Goal: Information Seeking & Learning: Compare options

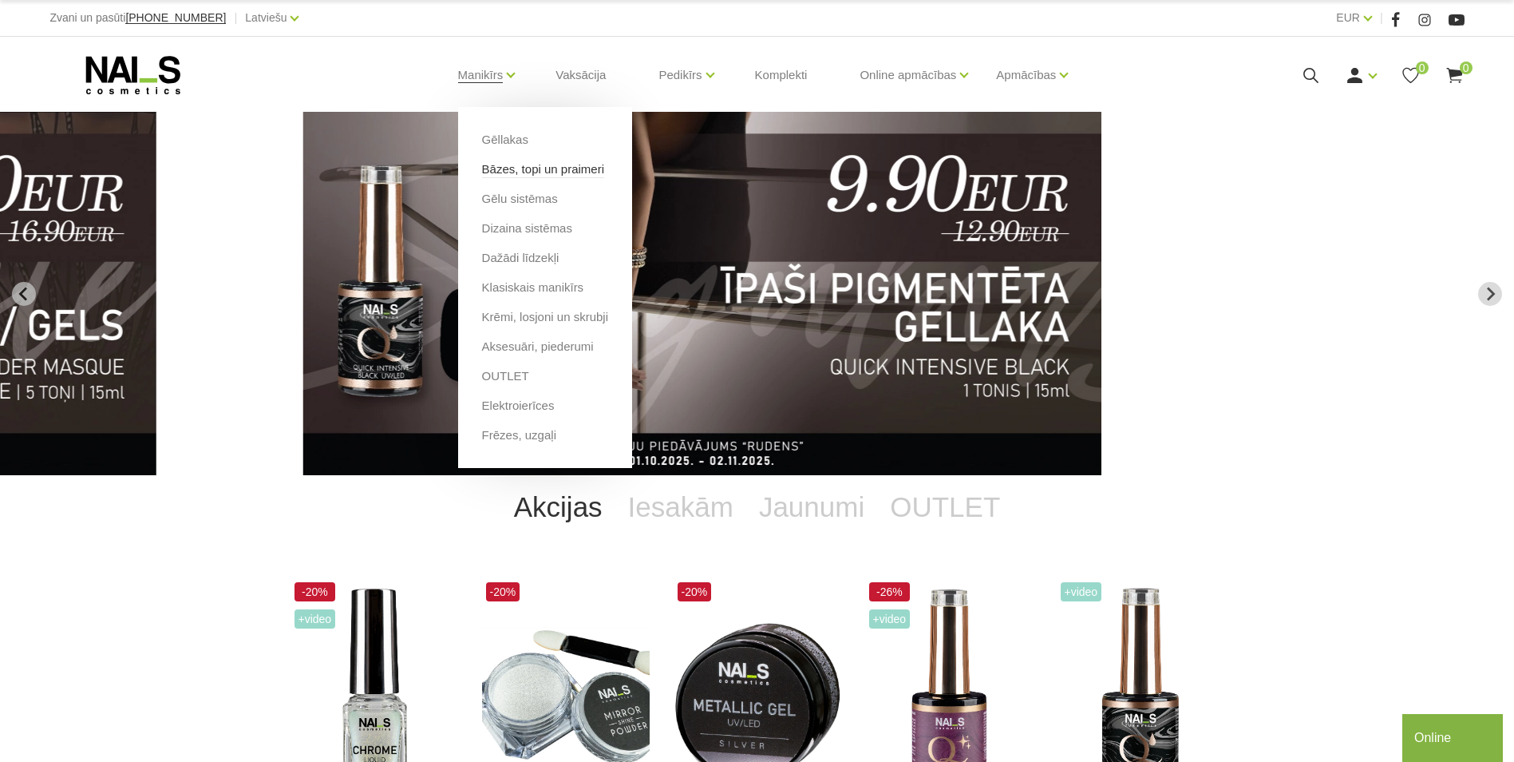
click at [521, 170] on link "Bāzes, topi un praimeri" at bounding box center [543, 169] width 122 height 18
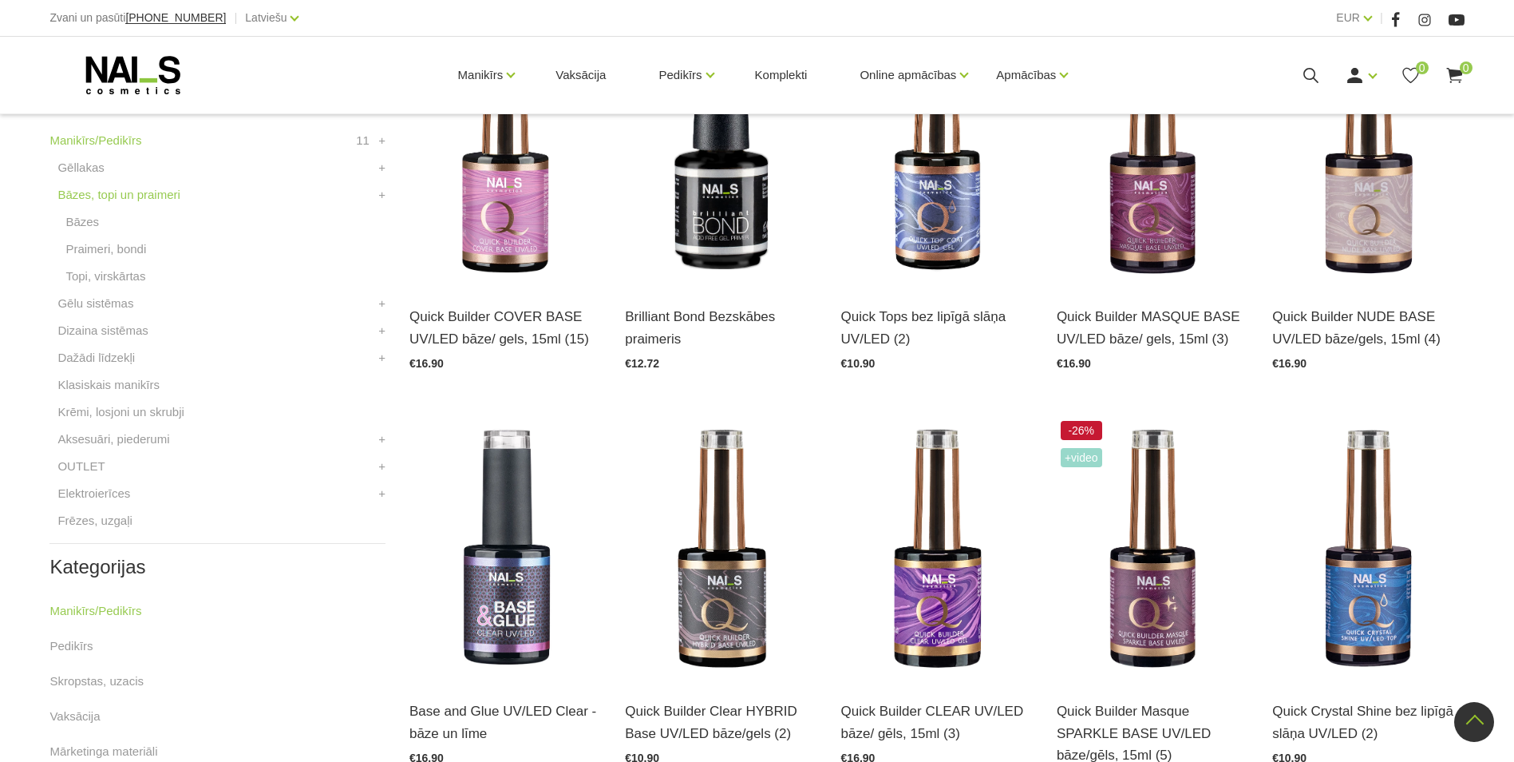
scroll to position [559, 0]
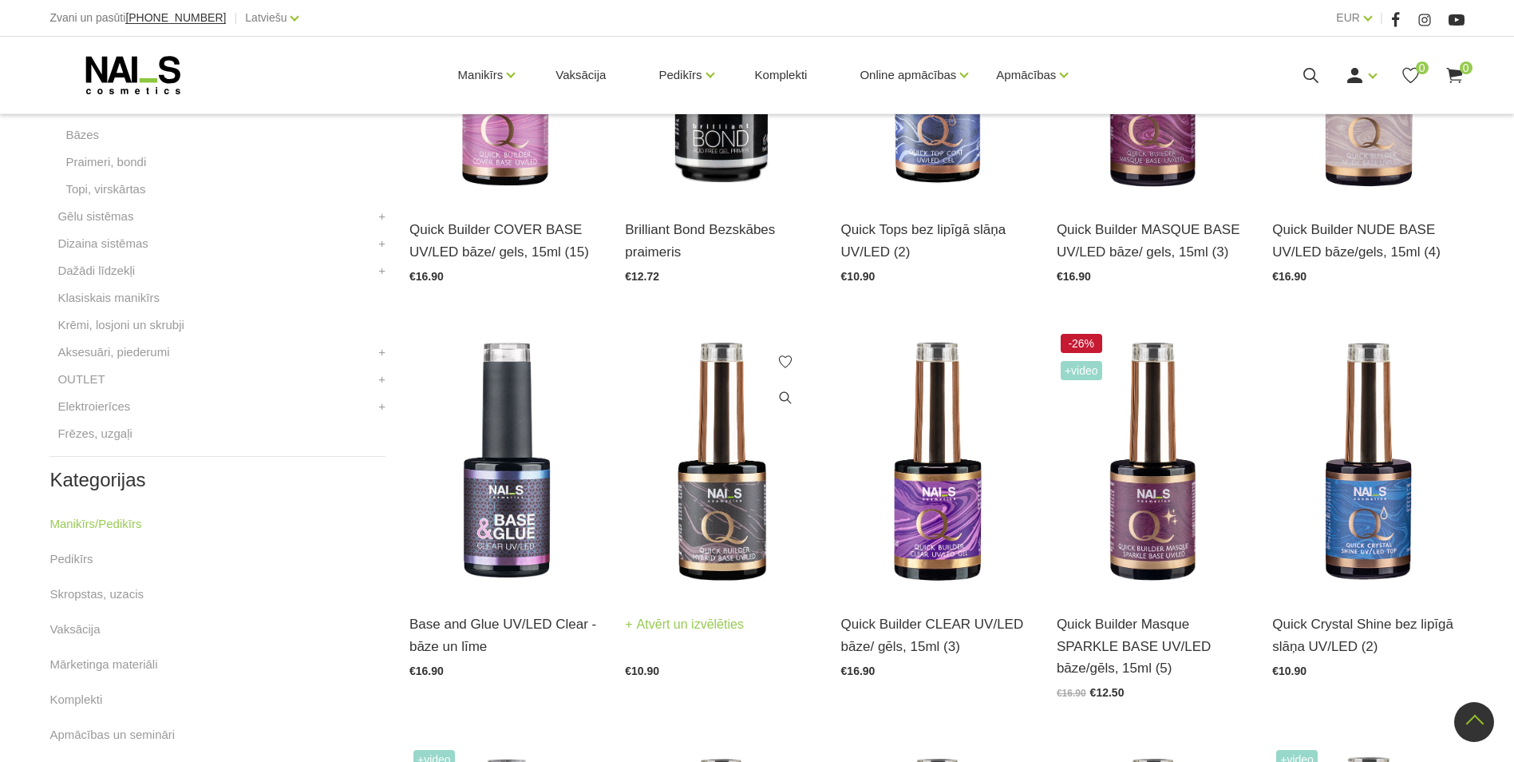
click at [728, 488] on img at bounding box center [721, 461] width 192 height 263
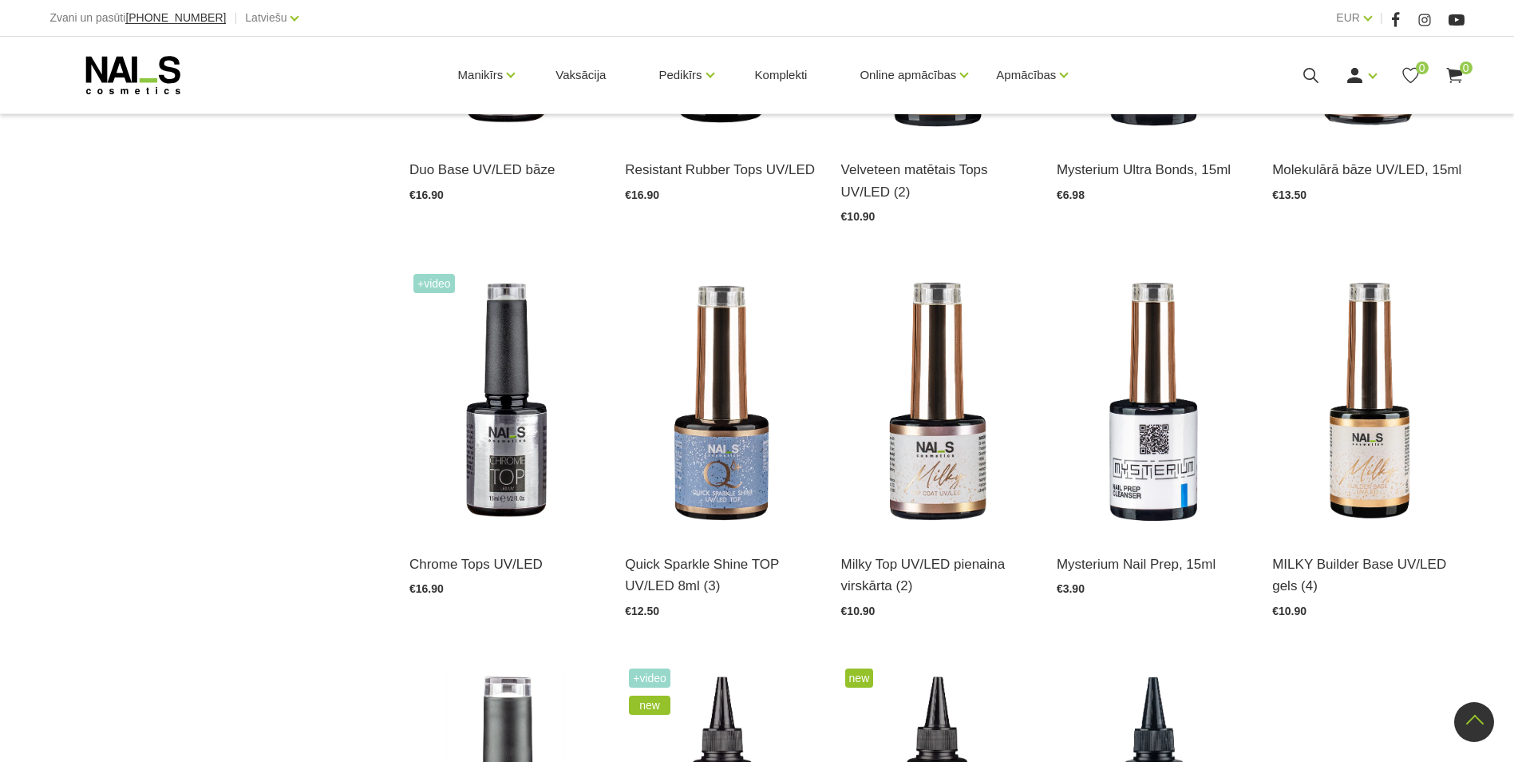
scroll to position [1437, 0]
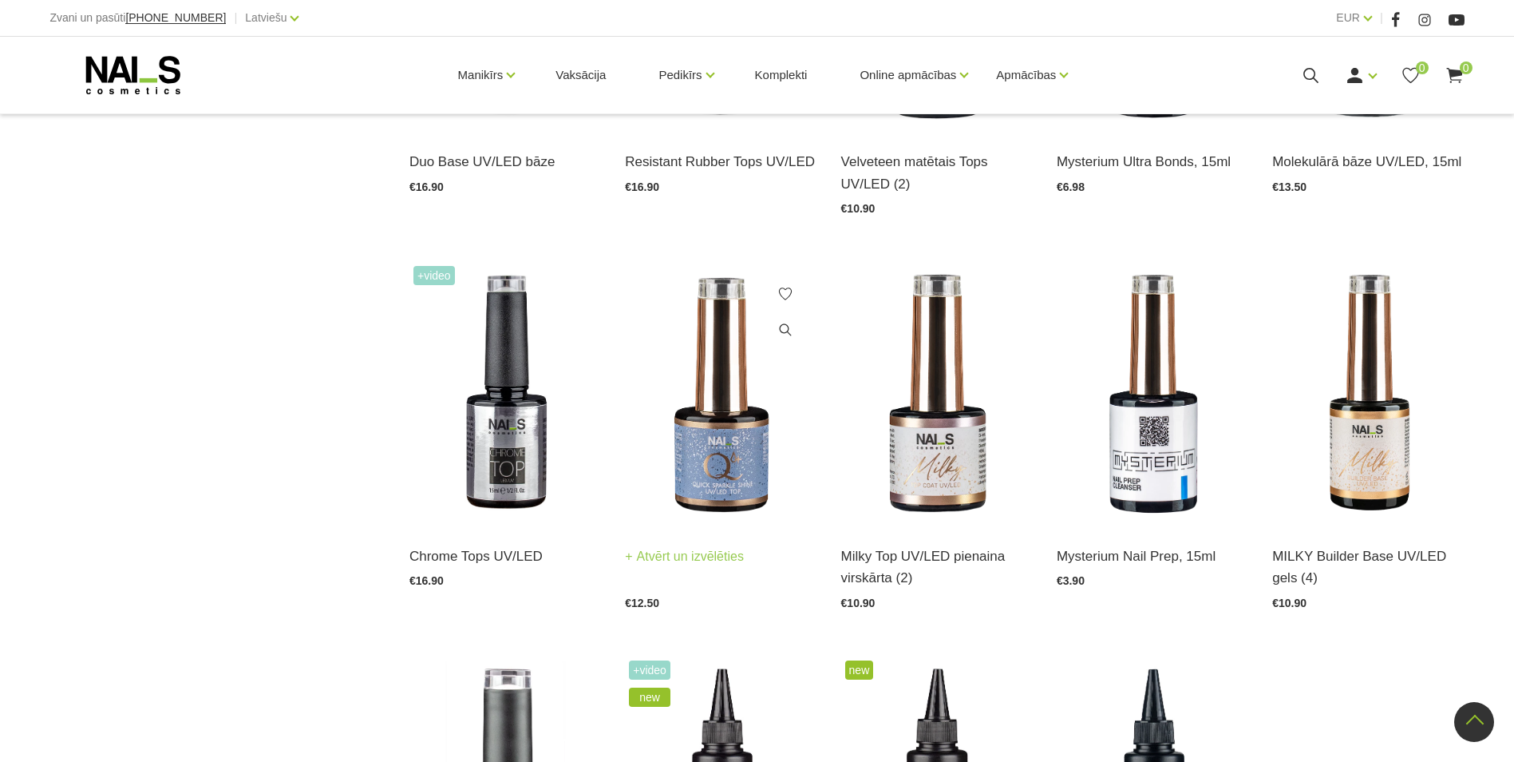
click at [741, 445] on img at bounding box center [721, 393] width 192 height 263
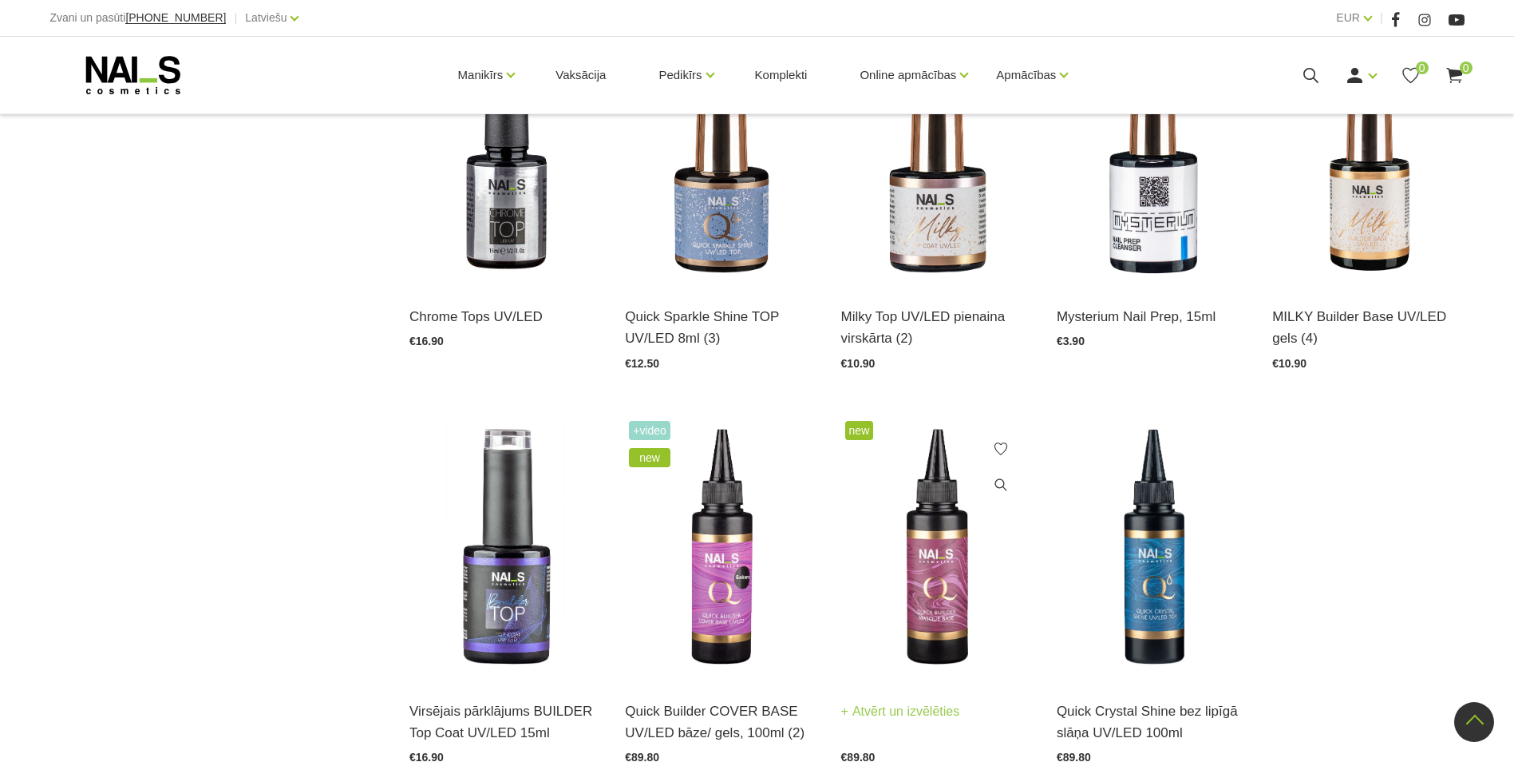
scroll to position [1756, 0]
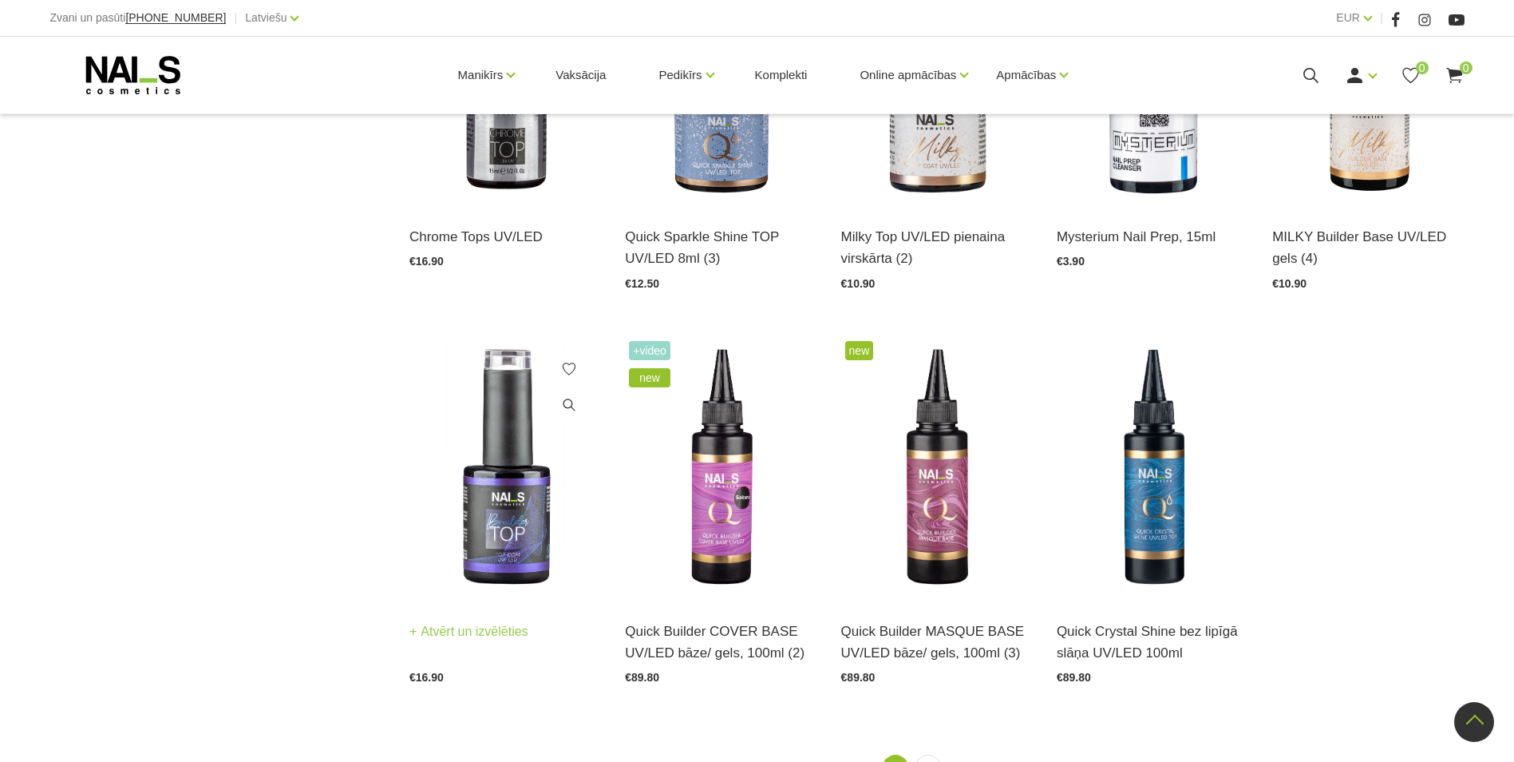
click at [509, 415] on img at bounding box center [505, 468] width 192 height 263
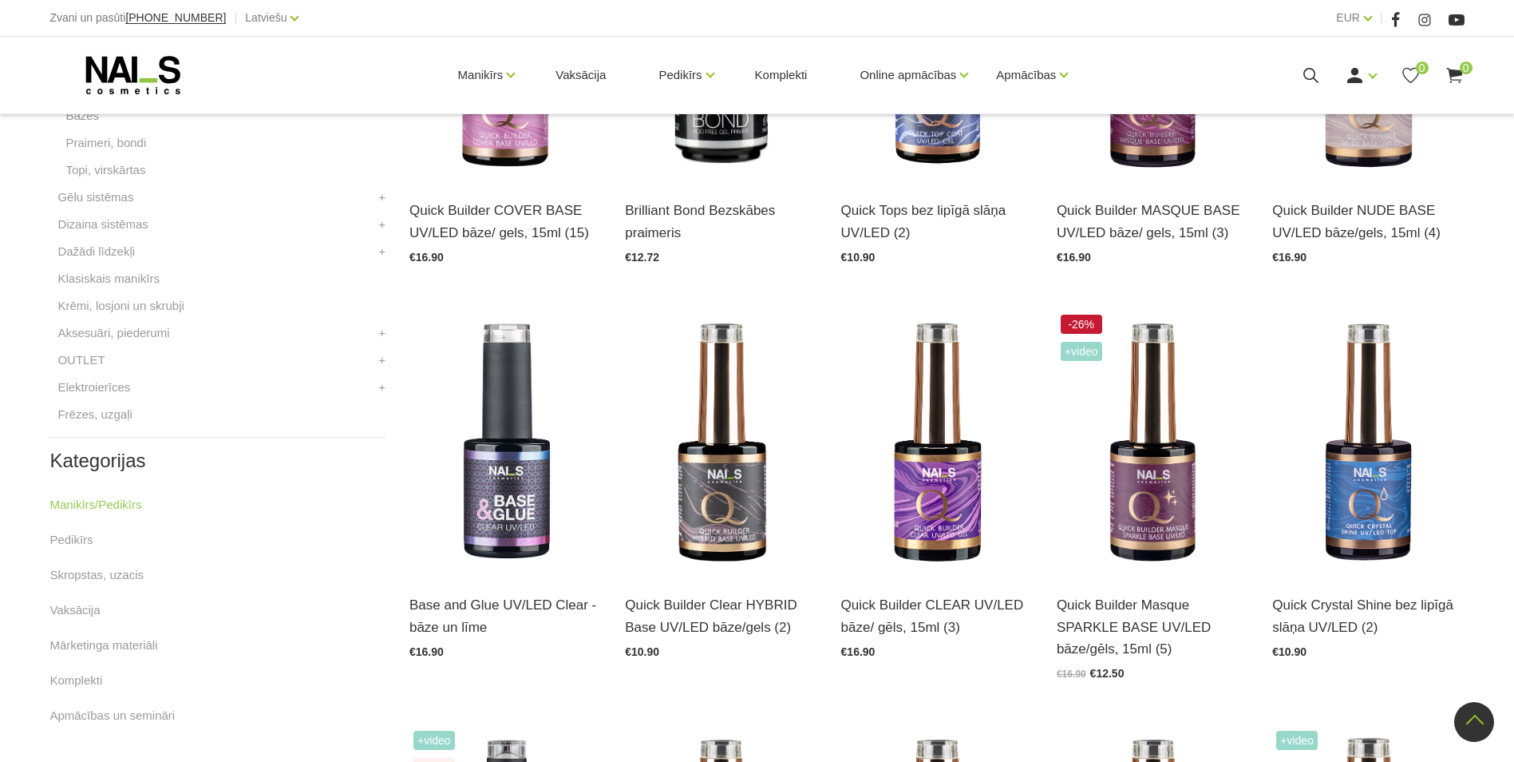
scroll to position [559, 0]
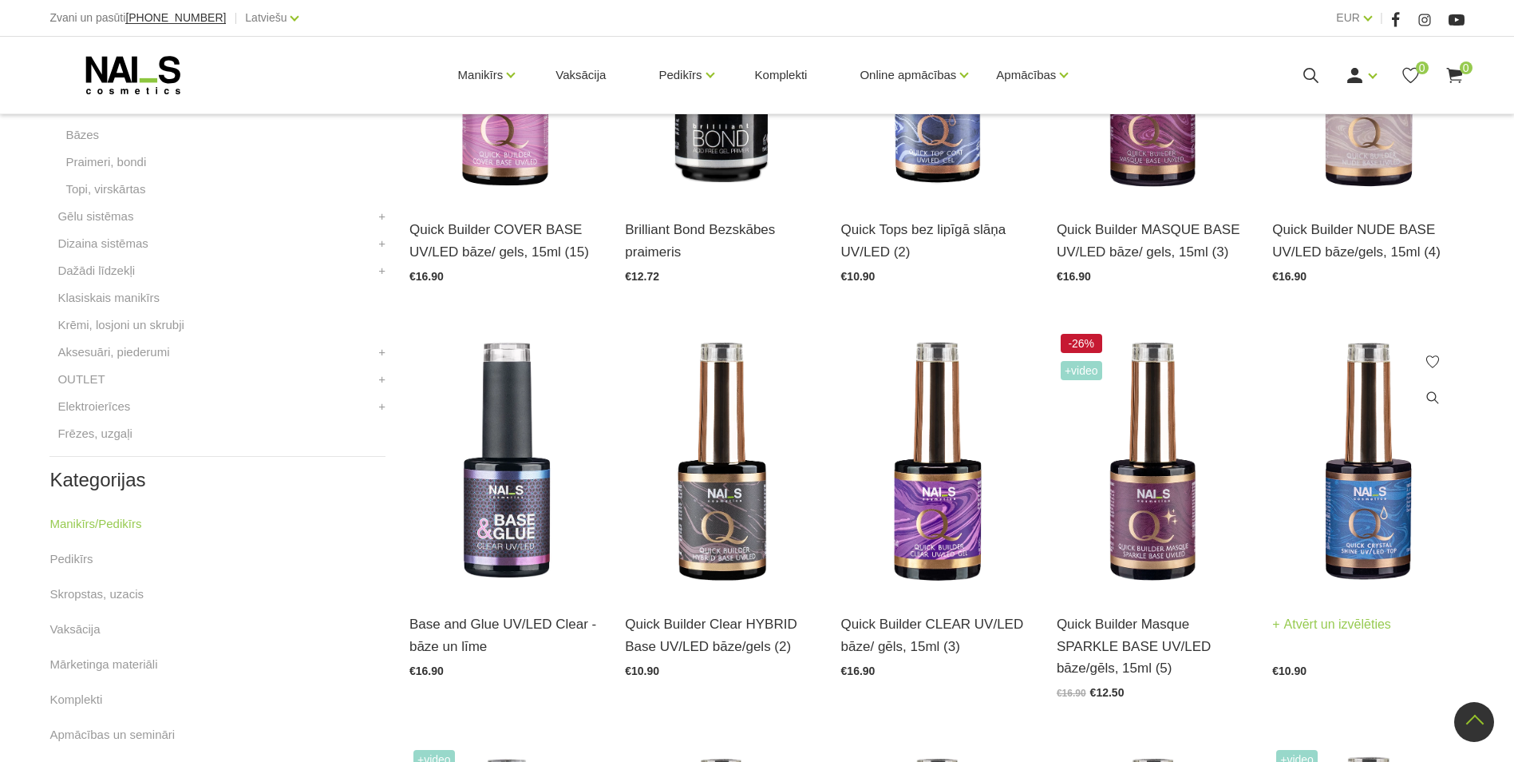
click at [1366, 482] on img at bounding box center [1368, 461] width 192 height 263
click at [124, 434] on link "Frēzes, uzgaļi" at bounding box center [94, 433] width 74 height 19
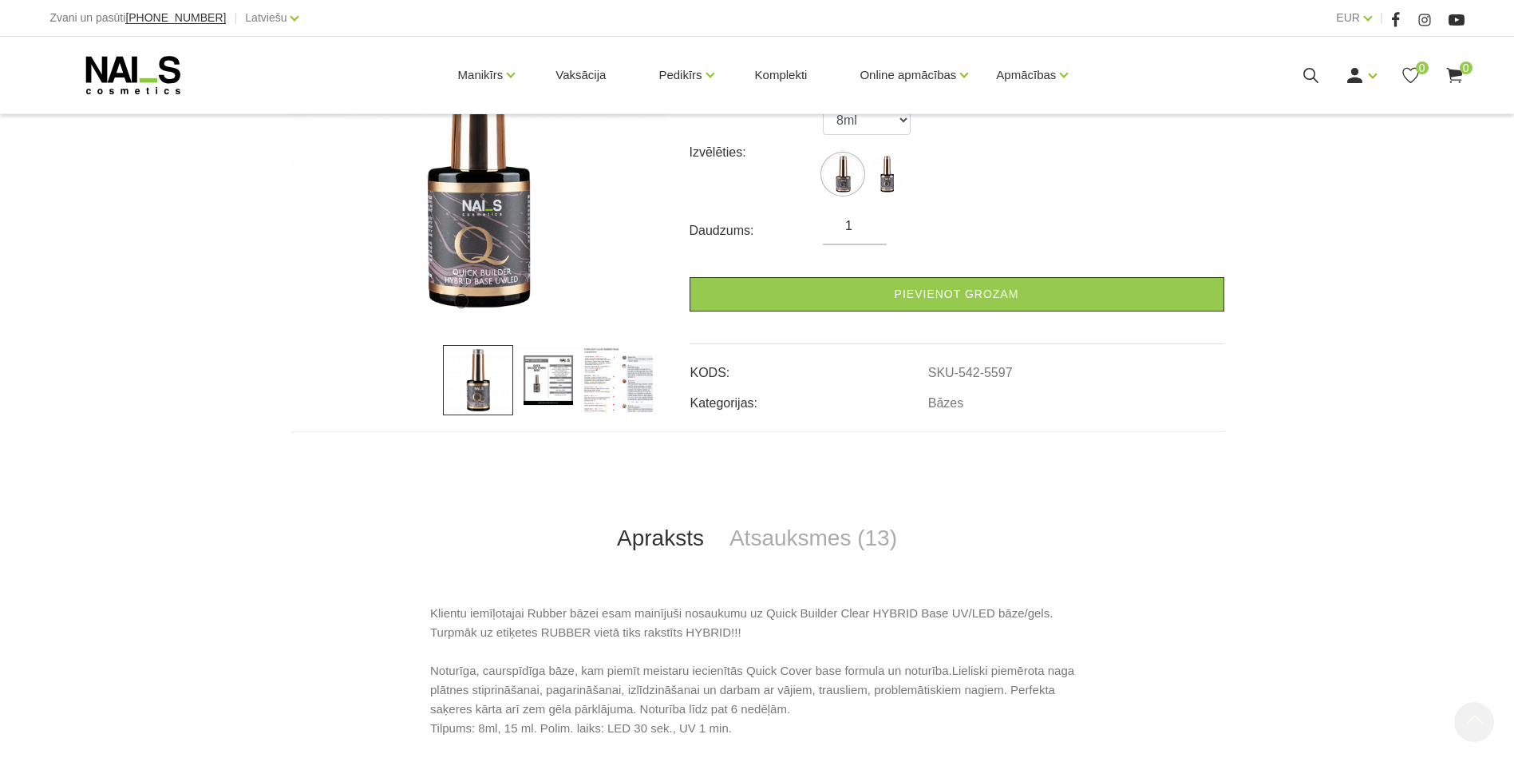
scroll to position [399, 0]
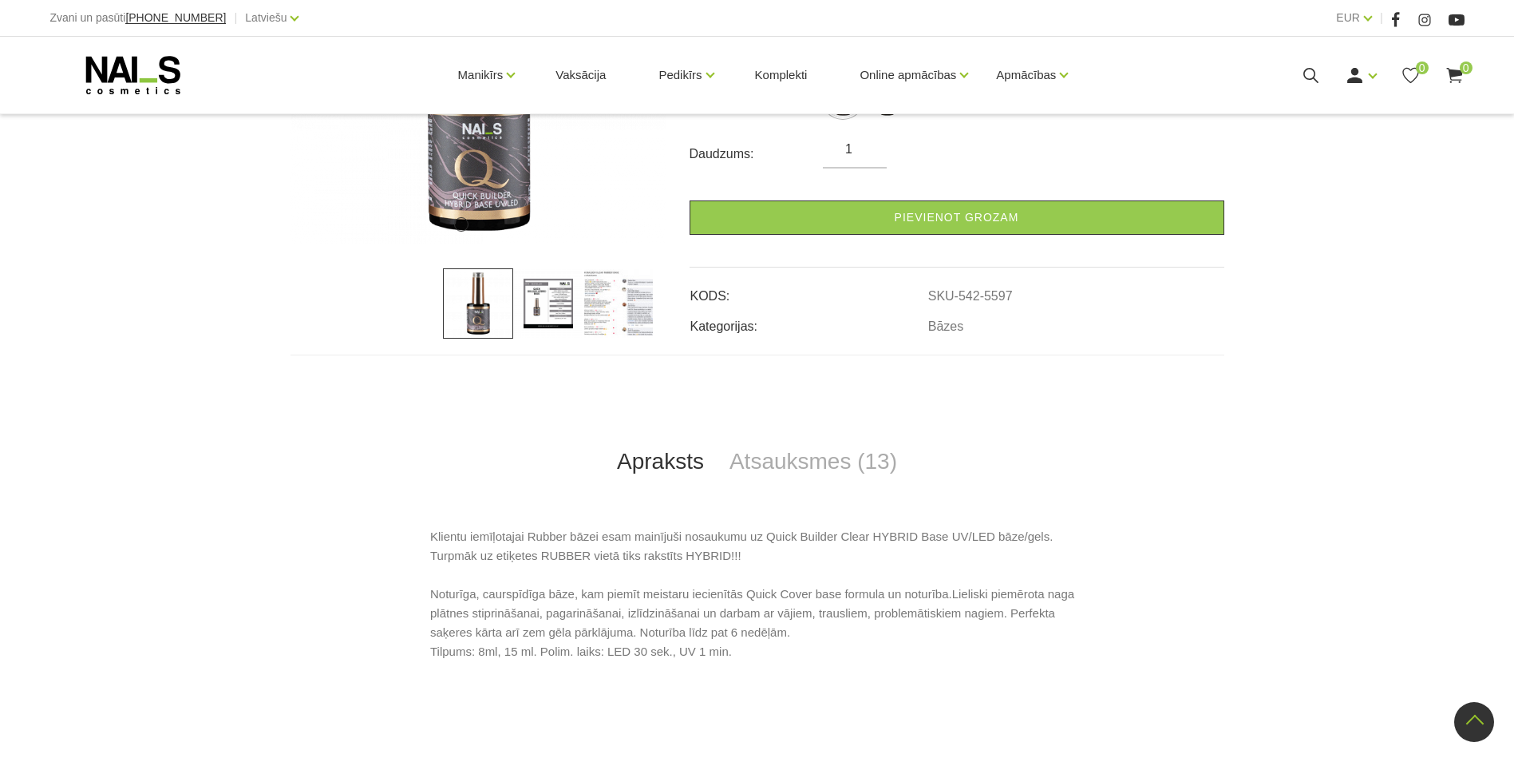
click at [591, 284] on img at bounding box center [618, 303] width 70 height 70
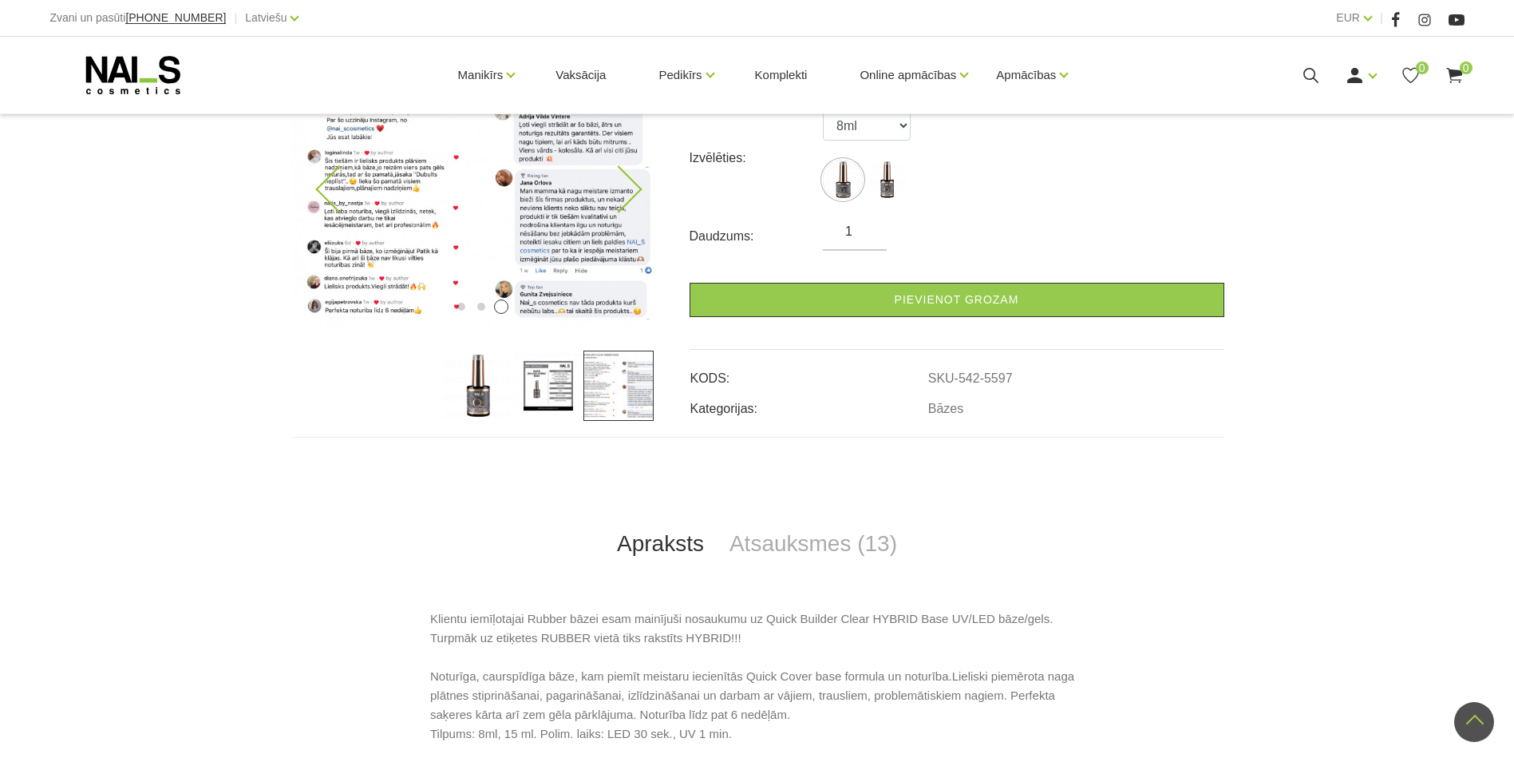
scroll to position [239, 0]
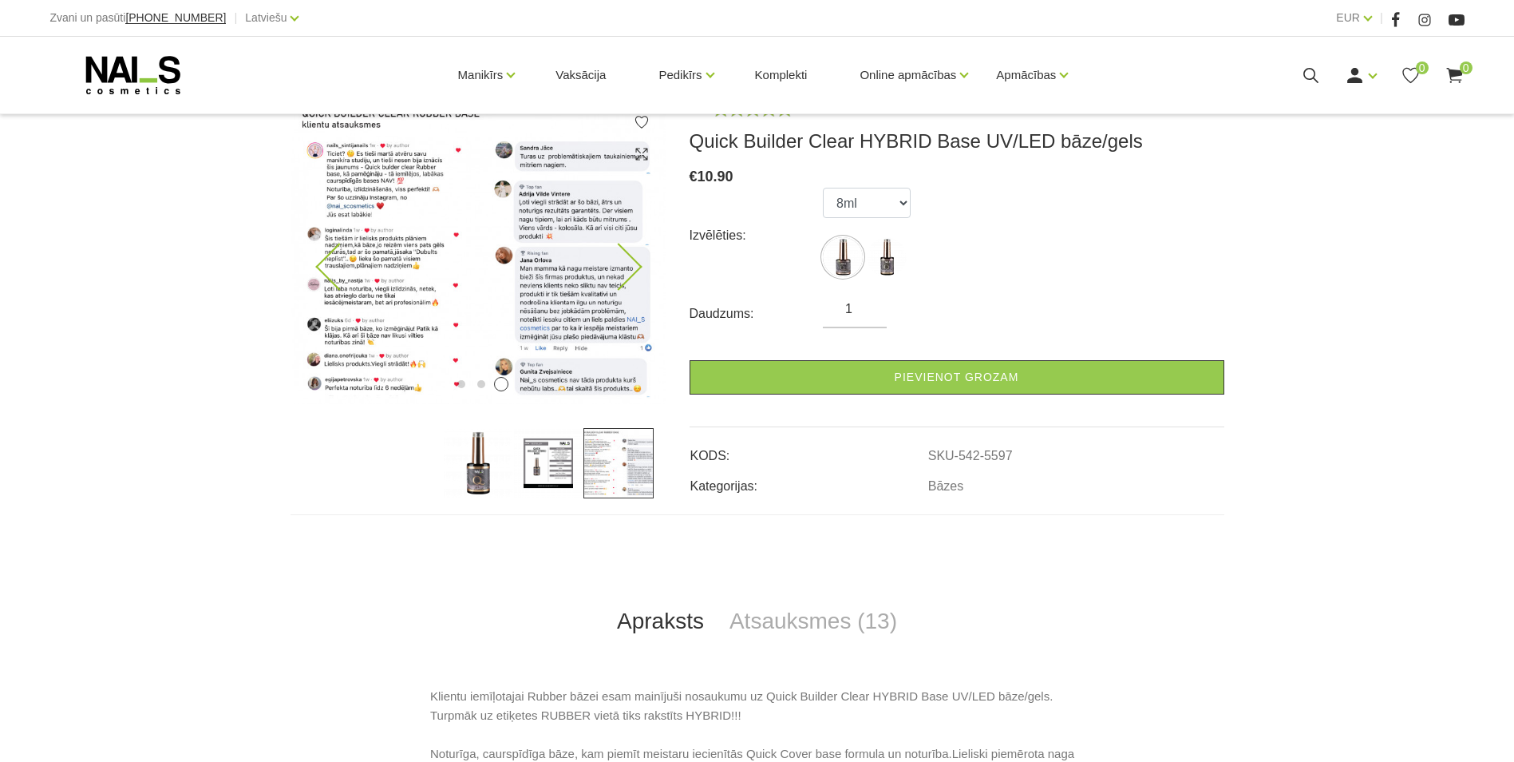
click at [387, 184] on img at bounding box center [478, 251] width 375 height 306
click at [557, 290] on img at bounding box center [478, 251] width 375 height 306
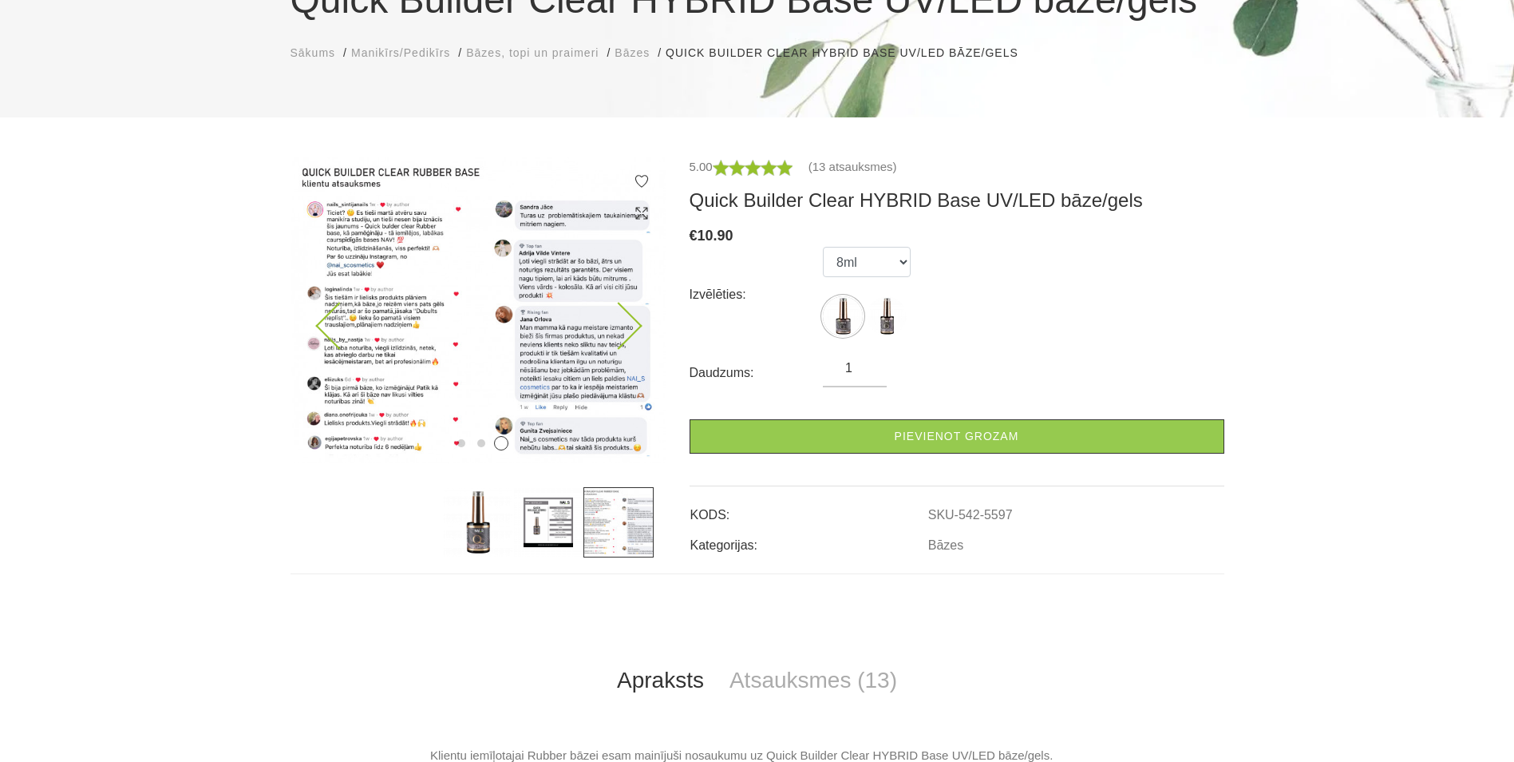
scroll to position [80, 0]
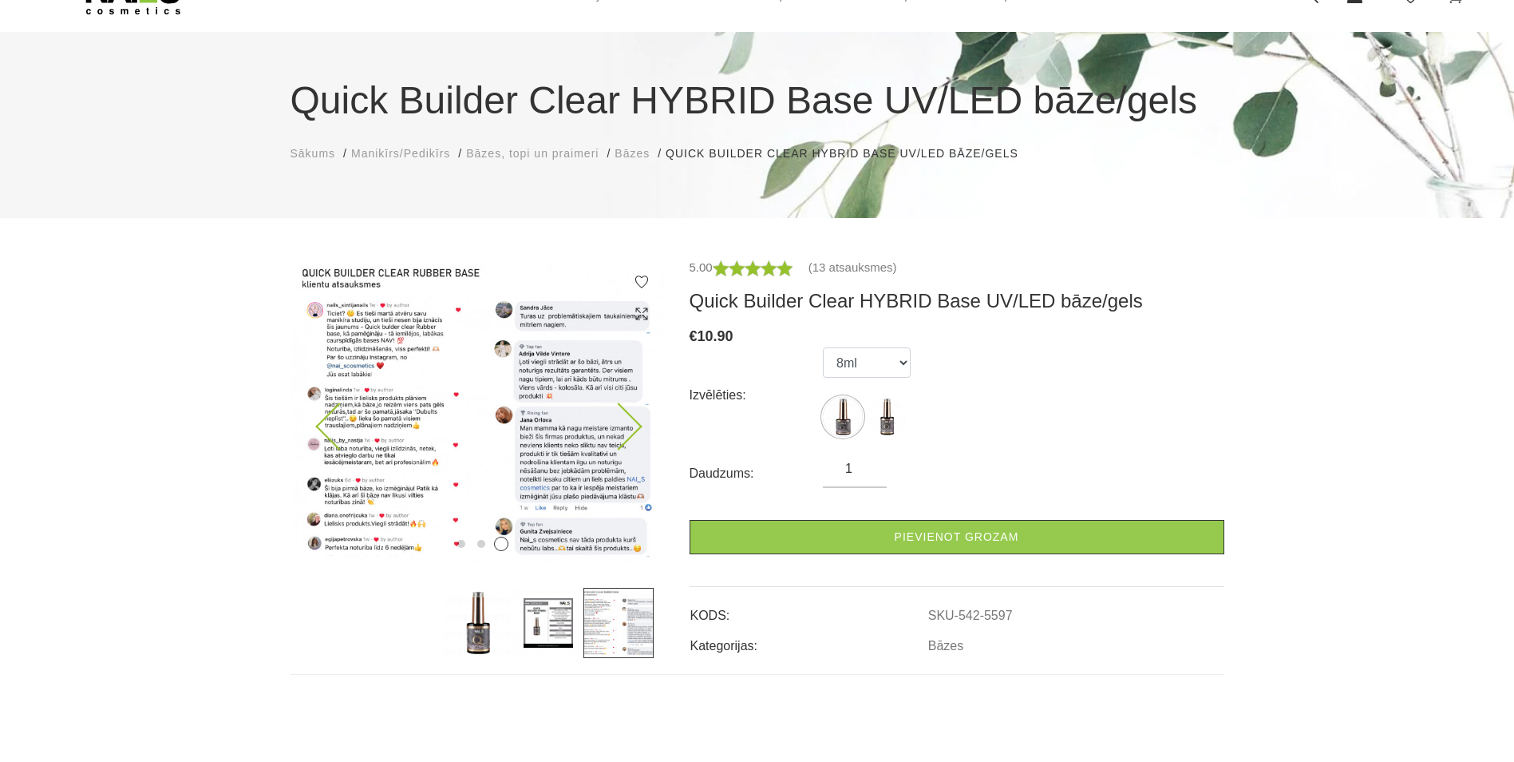
click at [381, 287] on img at bounding box center [478, 411] width 375 height 306
click at [385, 401] on img at bounding box center [478, 411] width 375 height 306
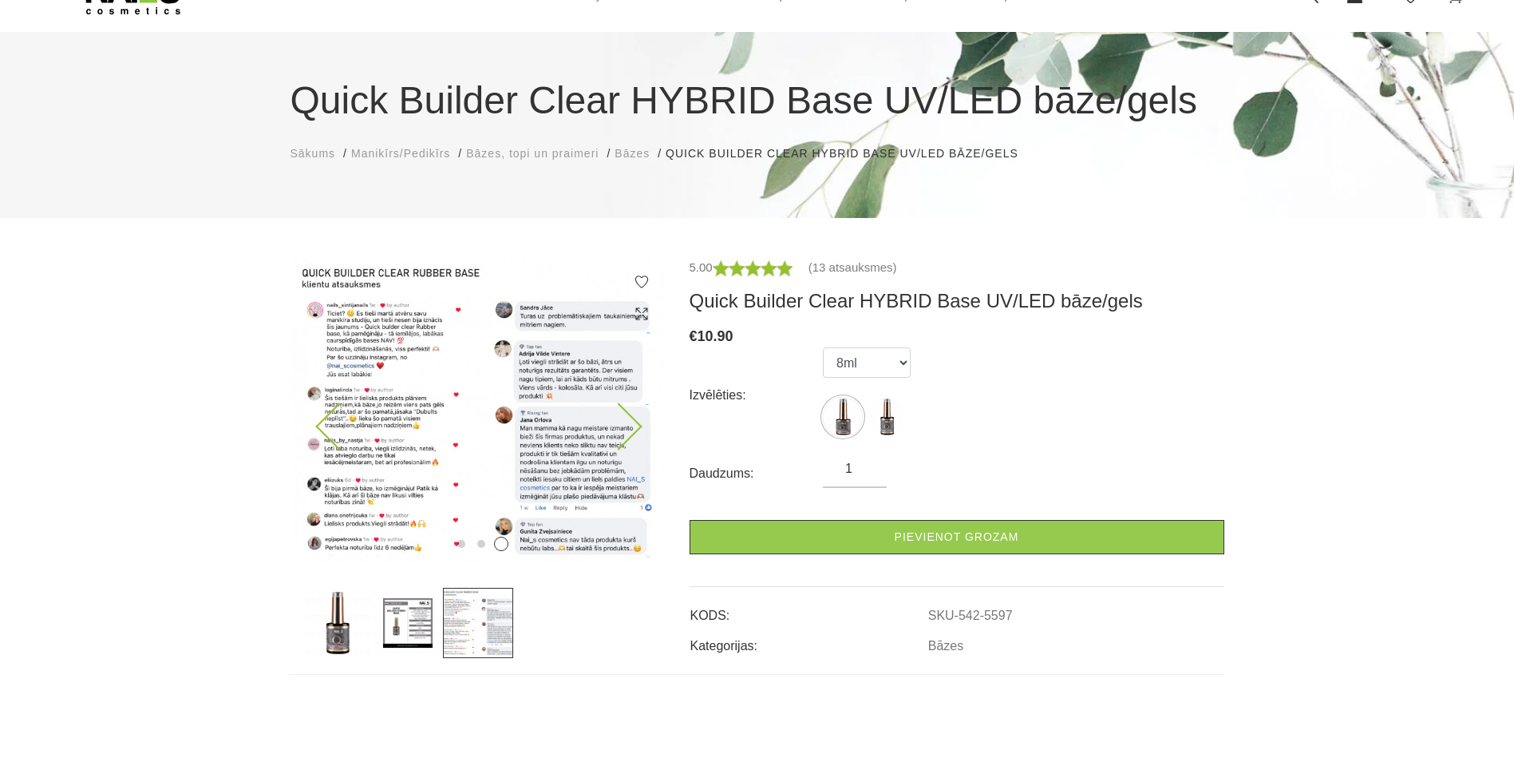
click at [504, 544] on button "3" at bounding box center [501, 543] width 14 height 14
click at [386, 434] on img at bounding box center [478, 411] width 375 height 306
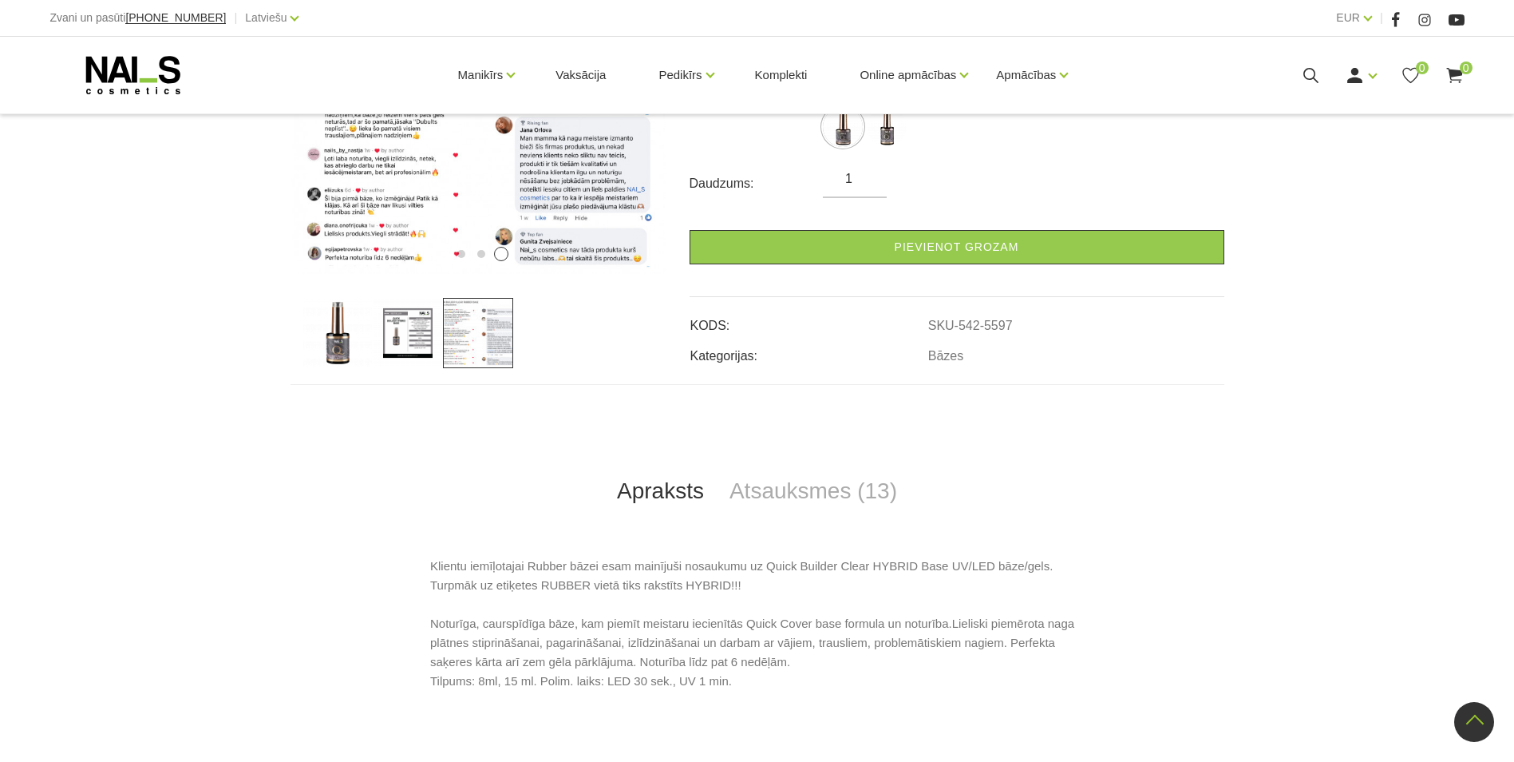
scroll to position [319, 0]
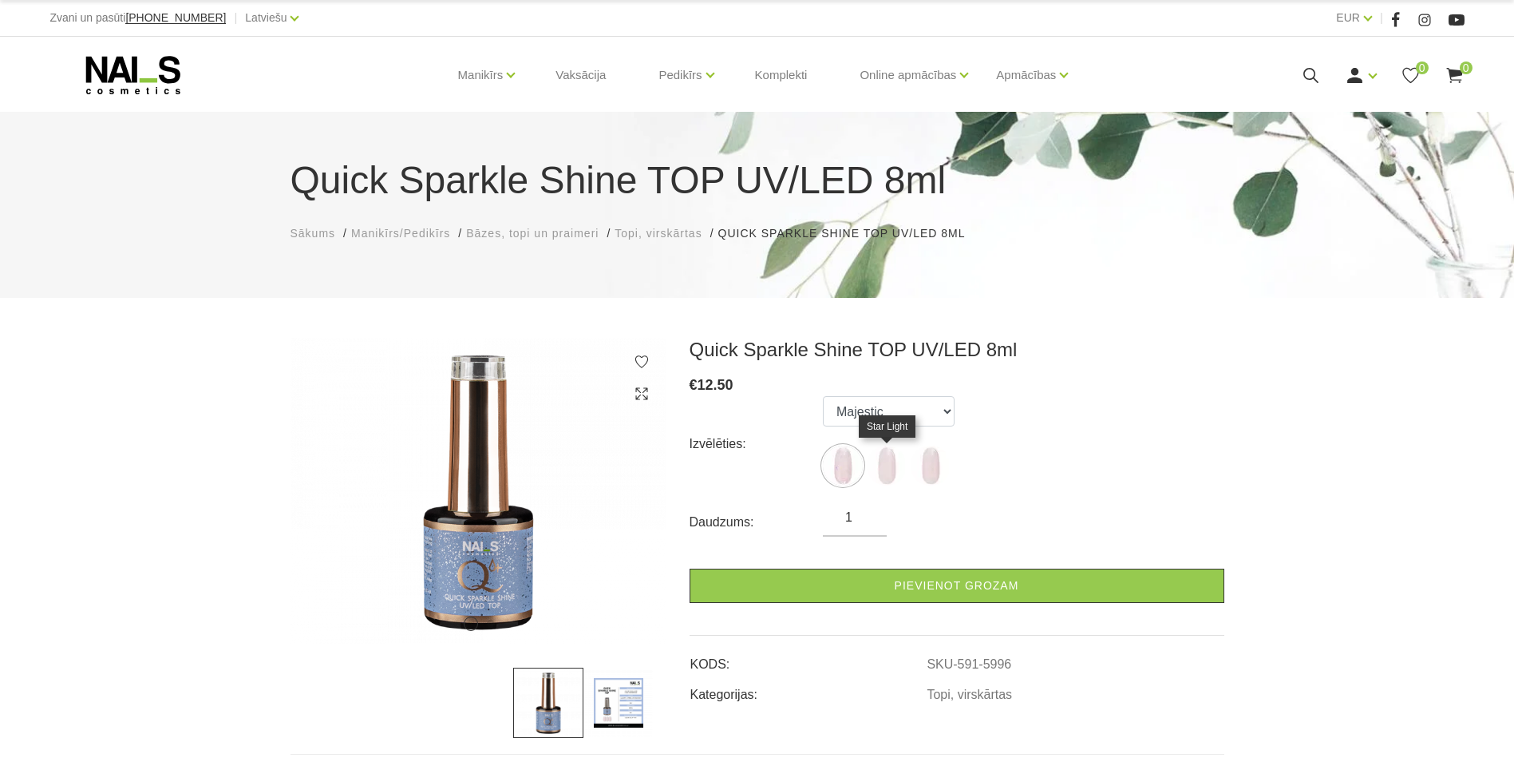
click at [888, 461] on img at bounding box center [887, 465] width 40 height 40
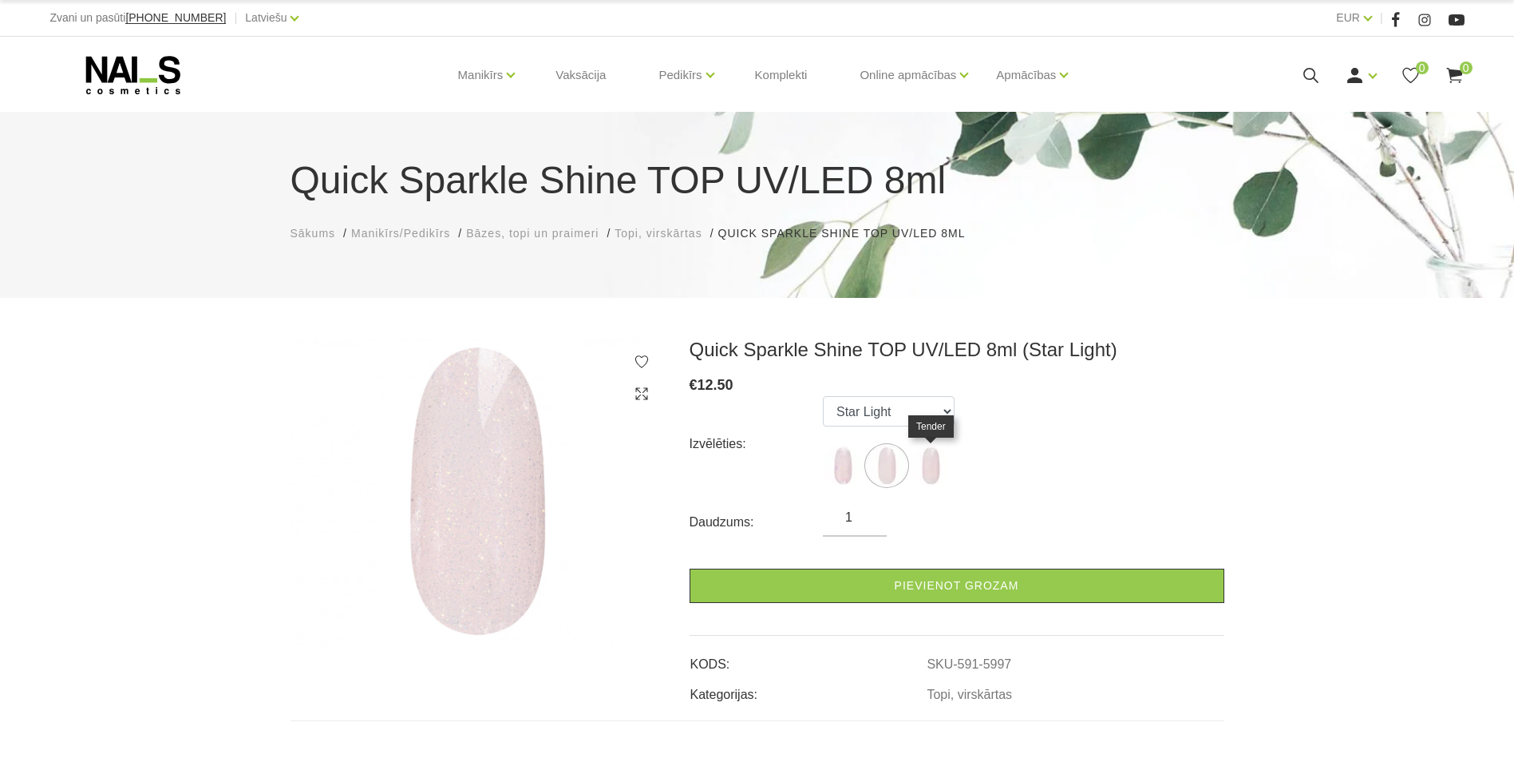
click at [934, 464] on img at bounding box center [931, 465] width 40 height 40
click at [837, 461] on img at bounding box center [843, 465] width 40 height 40
select select "5996"
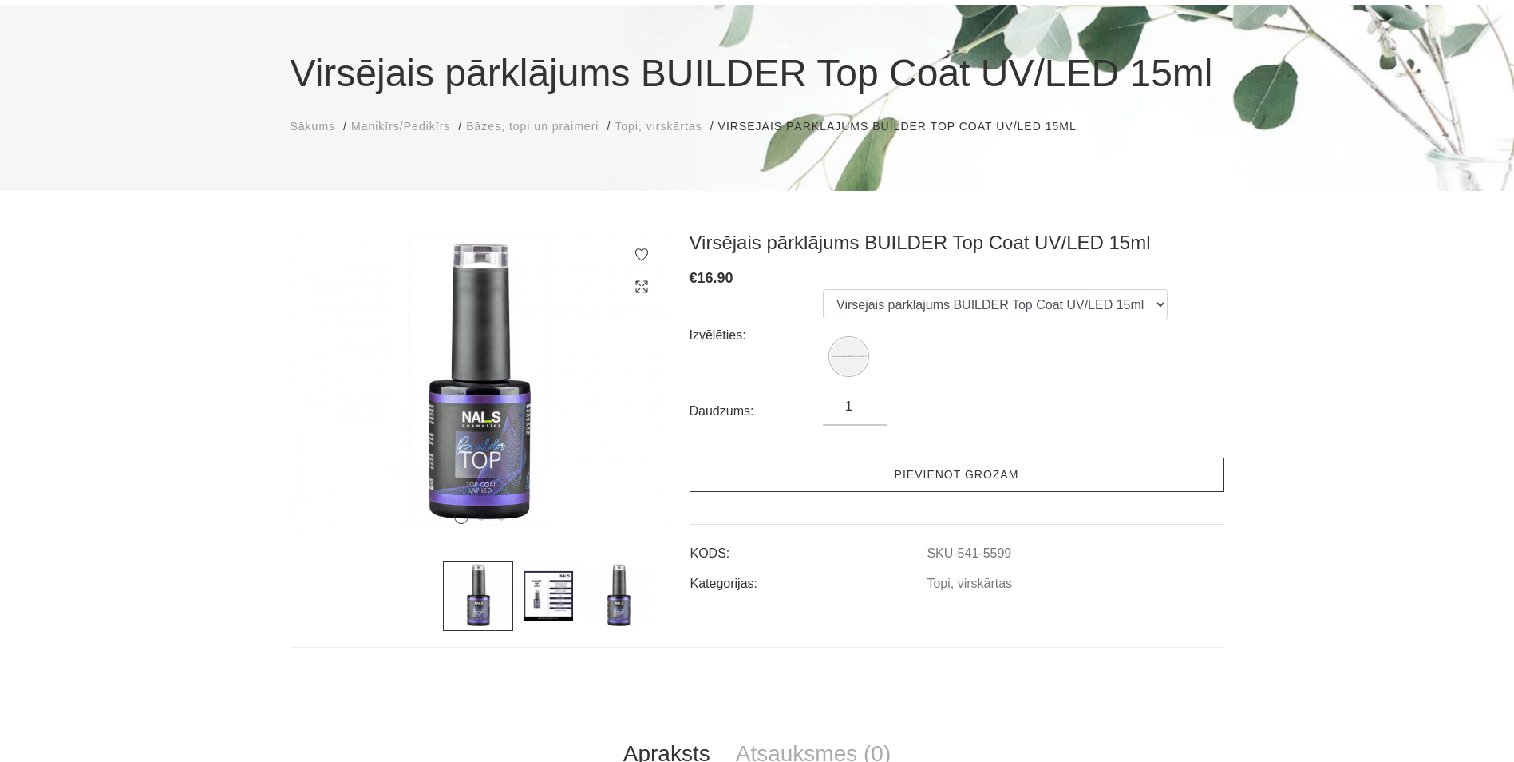
scroll to position [239, 0]
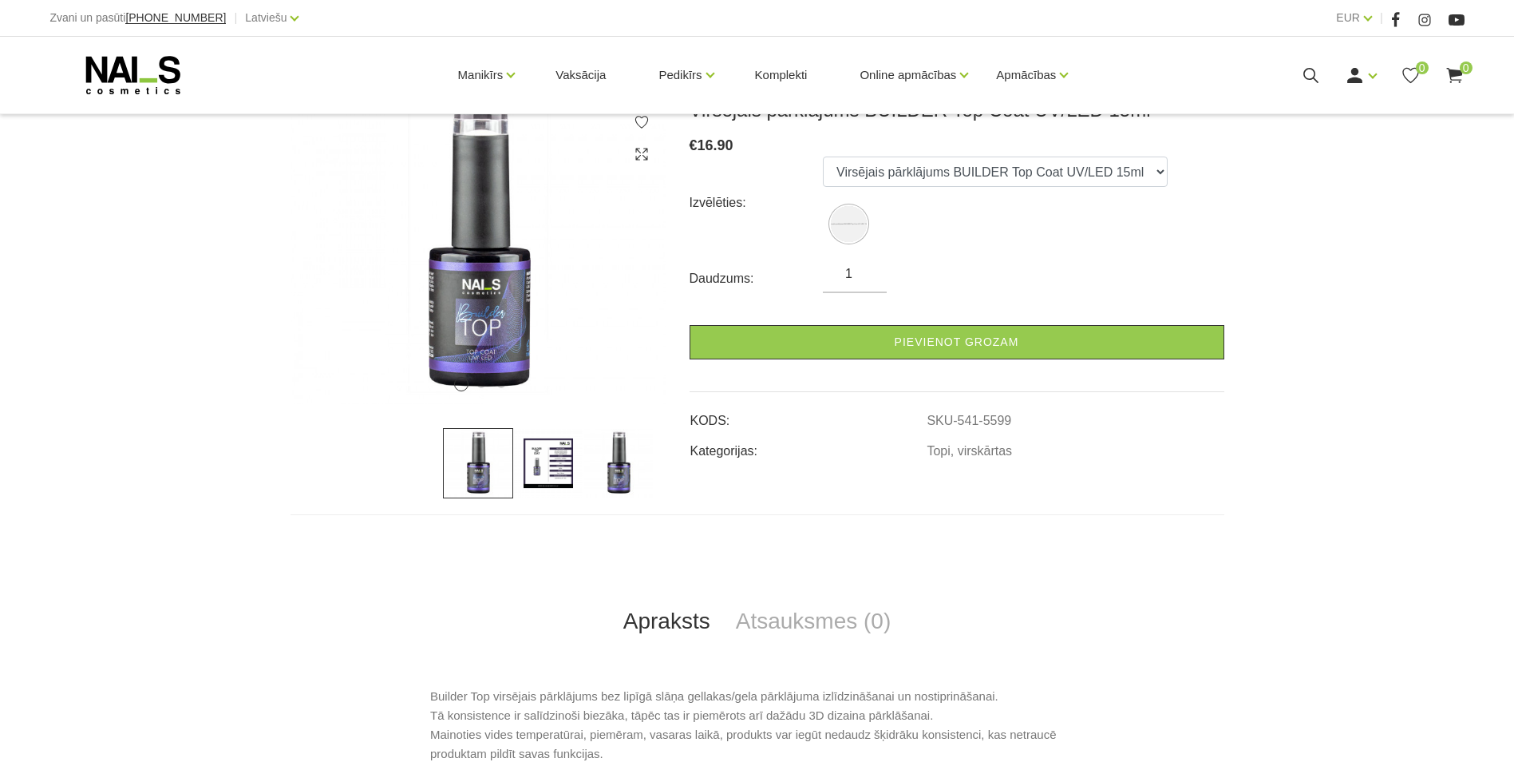
click at [567, 439] on img at bounding box center [548, 463] width 70 height 70
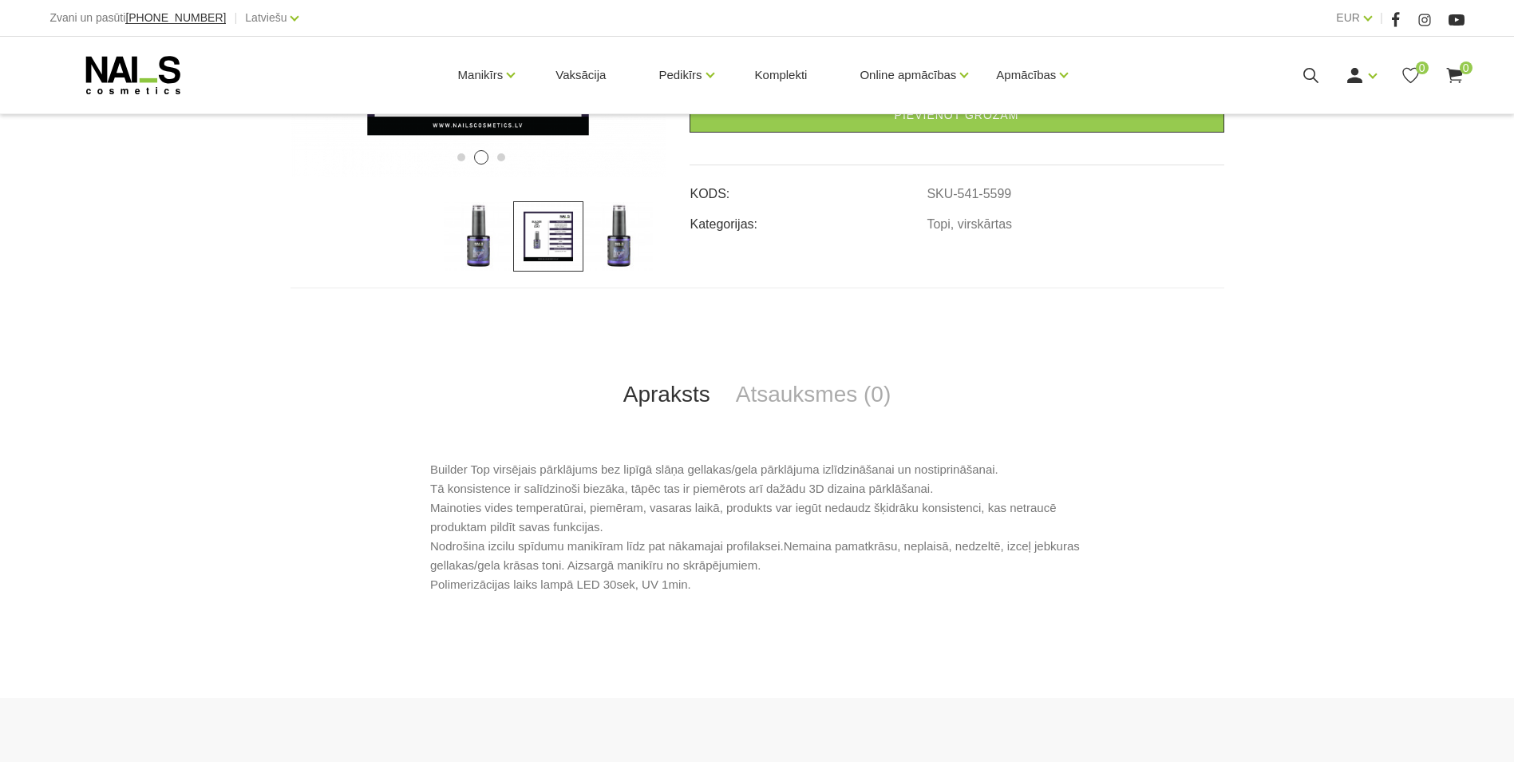
scroll to position [479, 0]
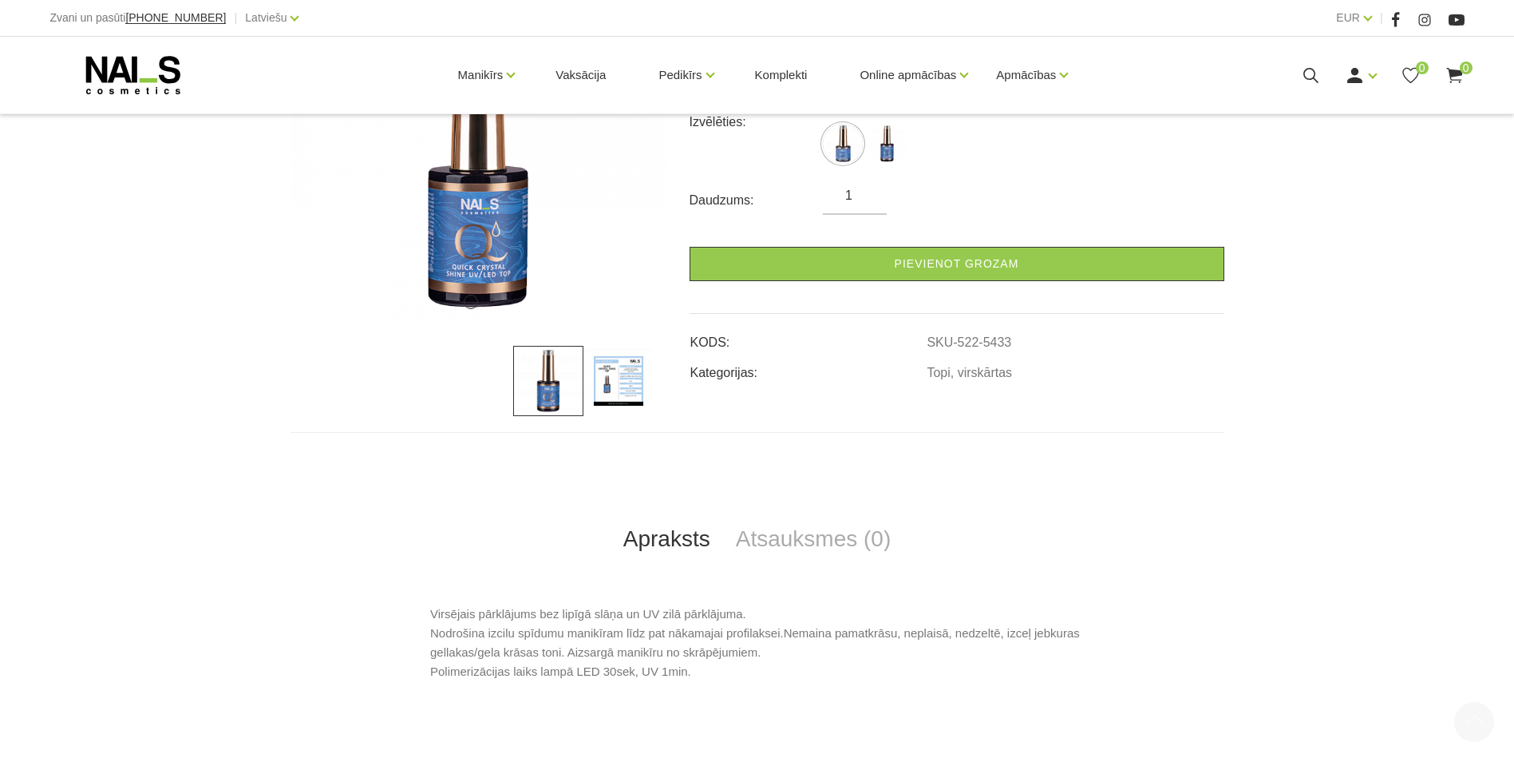
scroll to position [399, 0]
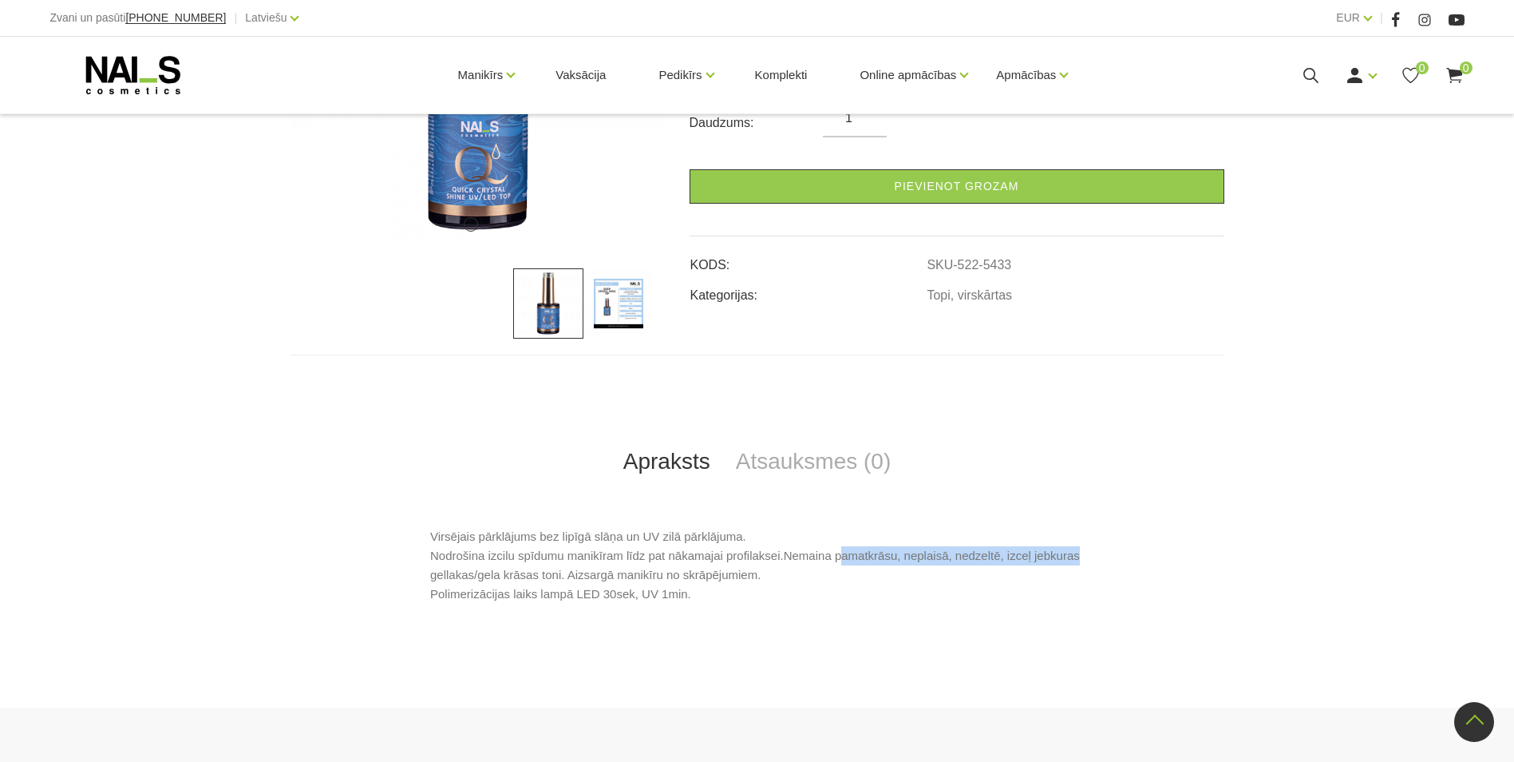
drag, startPoint x: 836, startPoint y: 555, endPoint x: 1074, endPoint y: 556, distance: 237.9
click at [1074, 556] on p "Virsējais pārklājums bez lipīgā slāņa un UV zilā pārklājuma. Nodrošina izcilu s…" at bounding box center [757, 565] width 654 height 77
click at [685, 612] on div "Virsējais pārklājums bez lipīgā slāņa un UV zilā pārklājuma. Nodrošina izcilu s…" at bounding box center [758, 577] width 934 height 101
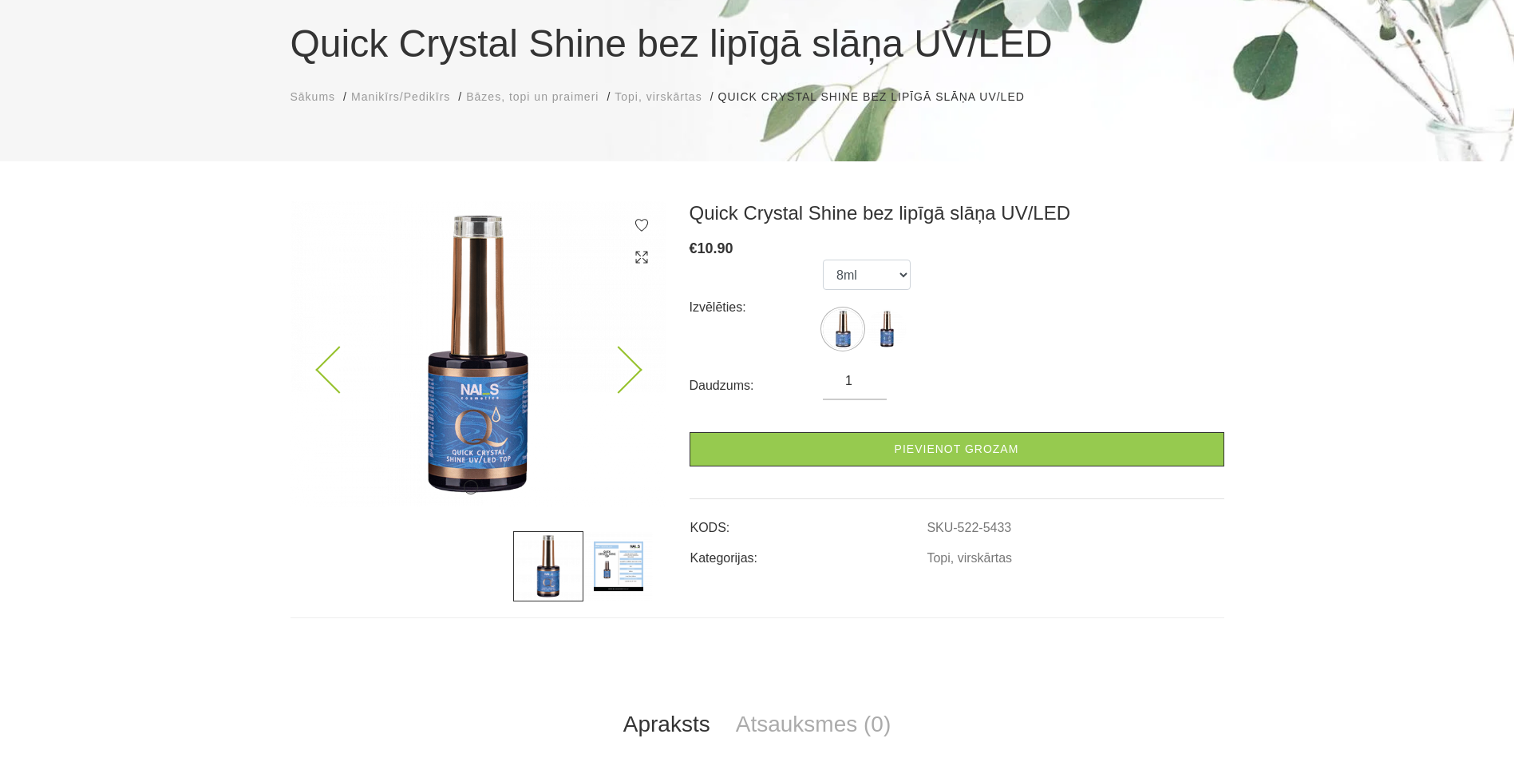
scroll to position [0, 0]
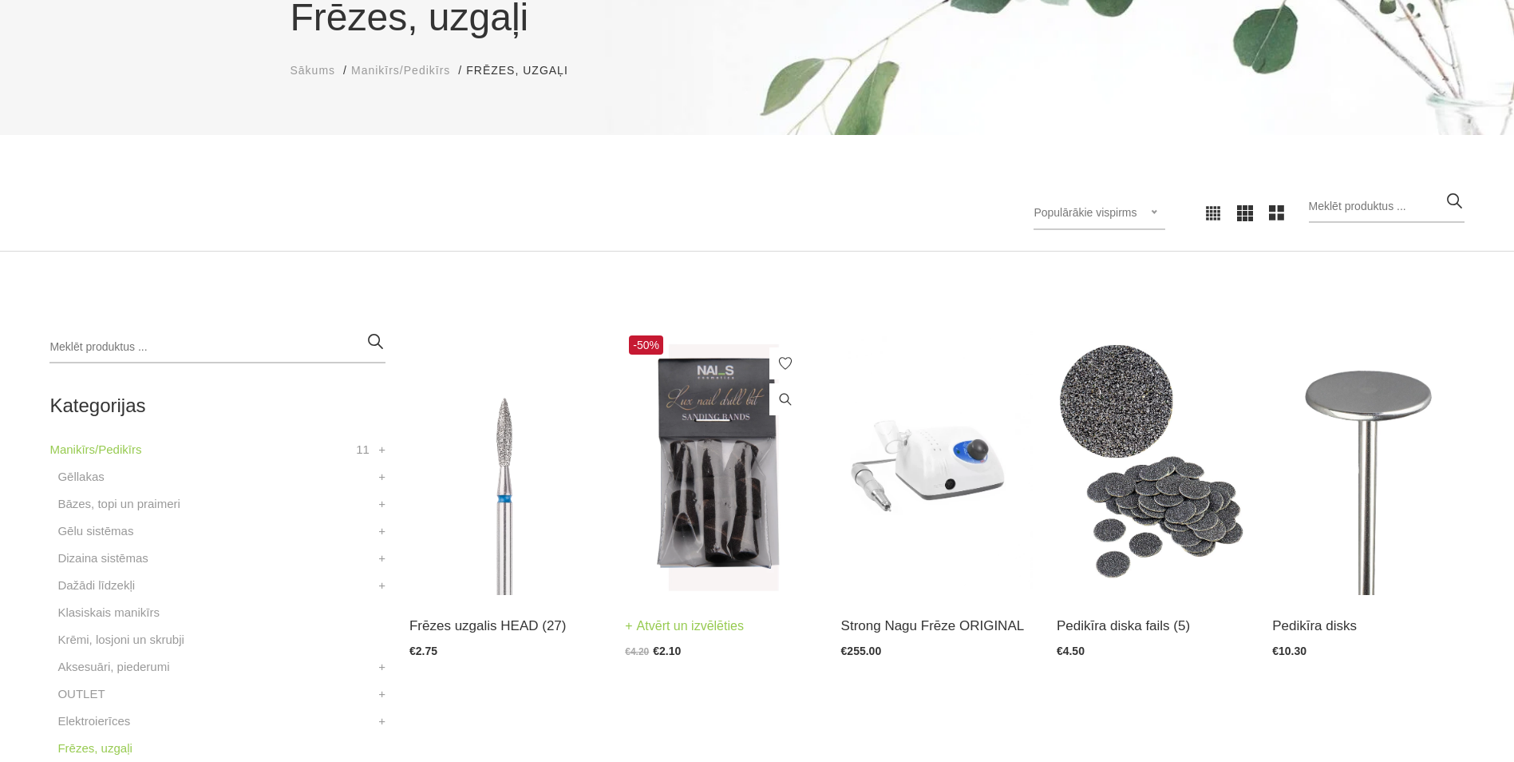
scroll to position [399, 0]
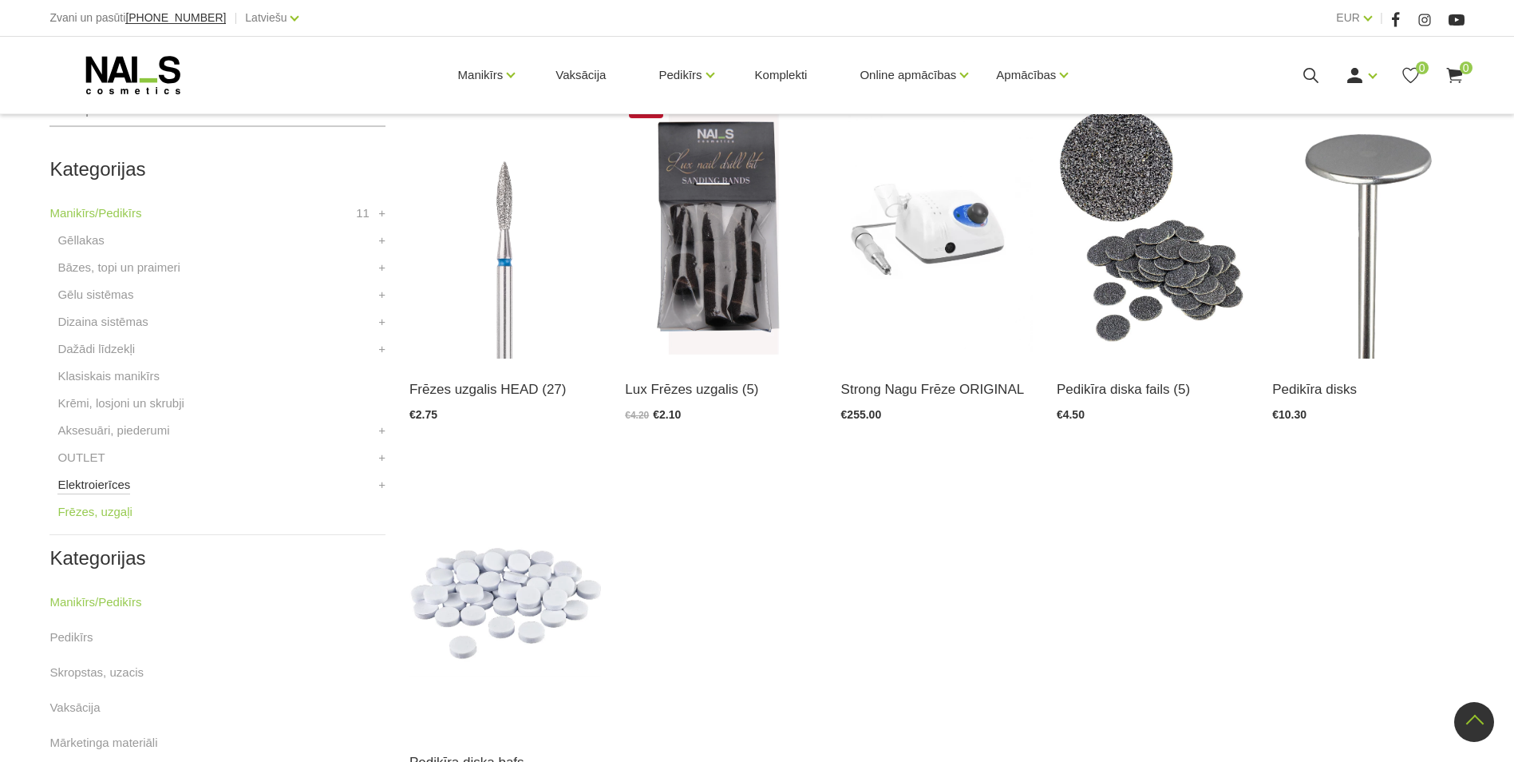
click at [113, 483] on link "Elektroierīces" at bounding box center [93, 484] width 73 height 19
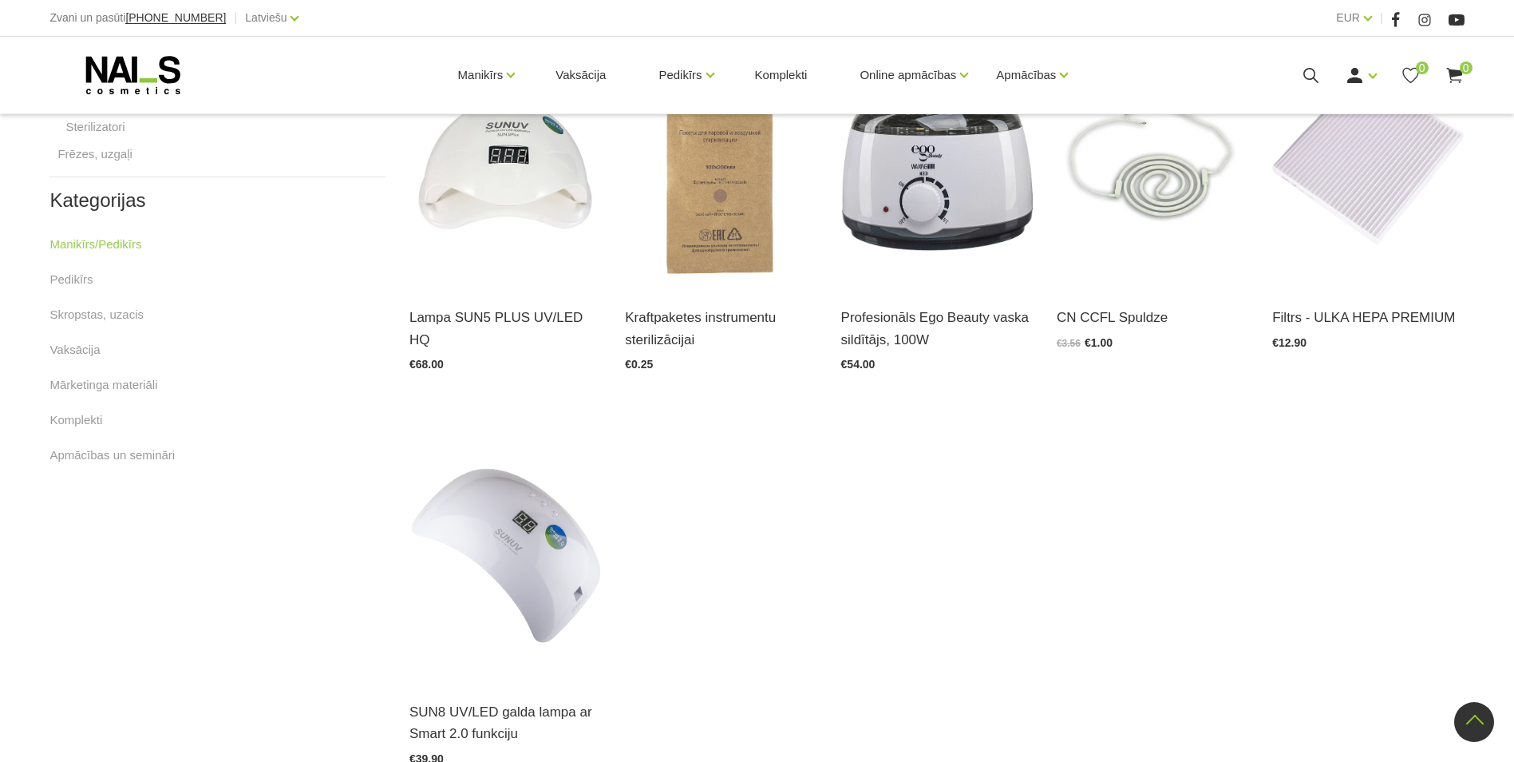
scroll to position [958, 0]
